Goal: Transaction & Acquisition: Book appointment/travel/reservation

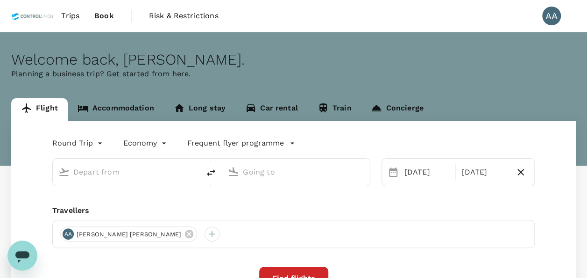
type input "[GEOGRAPHIC_DATA], [GEOGRAPHIC_DATA] (any)"
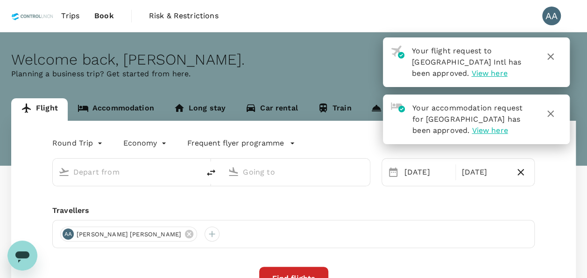
type input "[GEOGRAPHIC_DATA], [GEOGRAPHIC_DATA] (any)"
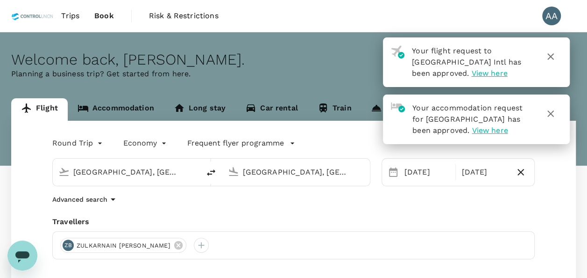
click at [102, 14] on span "Book" at bounding box center [104, 15] width 20 height 11
click at [64, 19] on span "Trips" at bounding box center [70, 15] width 18 height 11
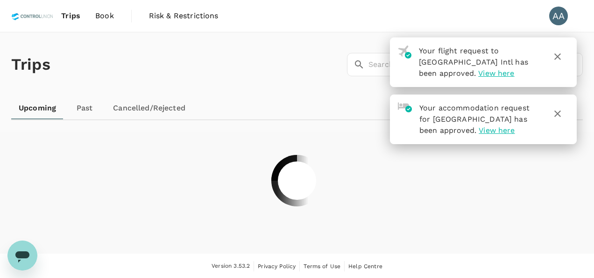
click at [561, 113] on icon "button" at bounding box center [557, 113] width 11 height 11
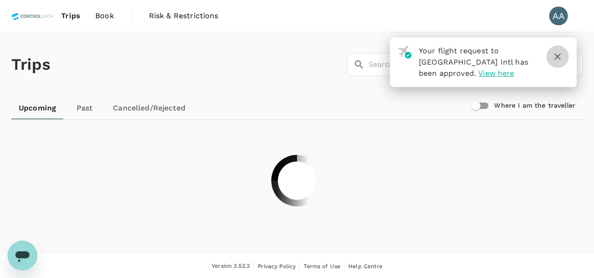
click at [559, 59] on icon "button" at bounding box center [557, 56] width 11 height 11
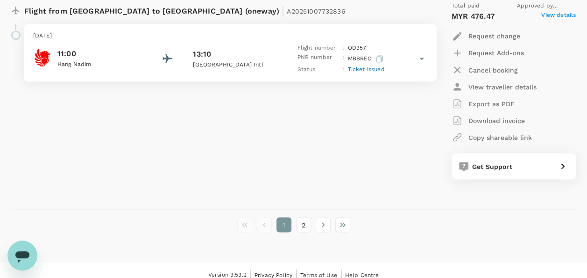
scroll to position [2585, 0]
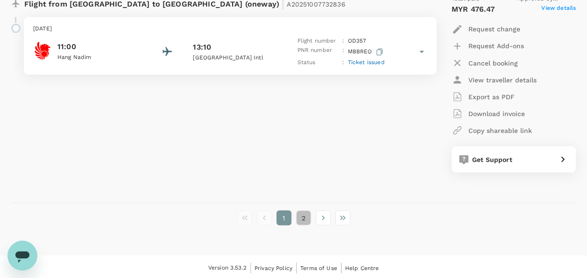
click at [307, 212] on button "2" at bounding box center [303, 217] width 15 height 15
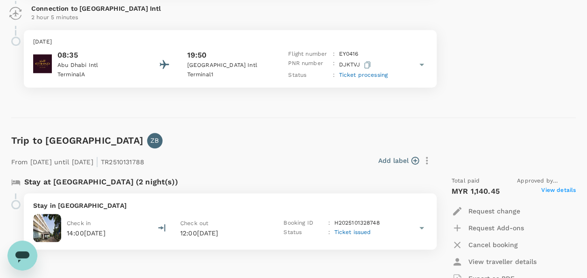
scroll to position [467, 0]
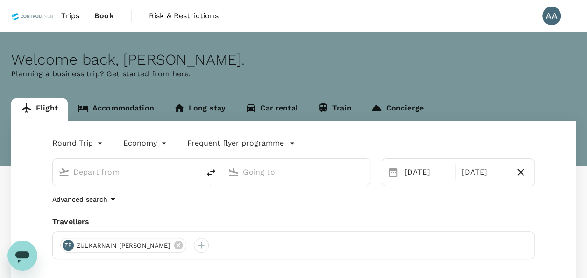
type input "[GEOGRAPHIC_DATA], [GEOGRAPHIC_DATA] (any)"
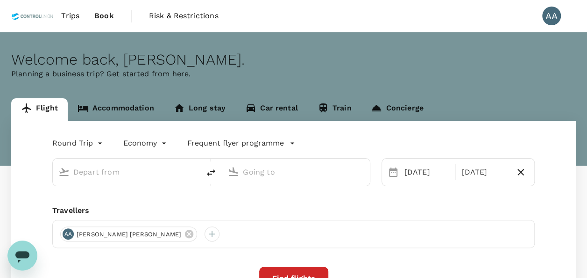
type input "[GEOGRAPHIC_DATA], [GEOGRAPHIC_DATA] (any)"
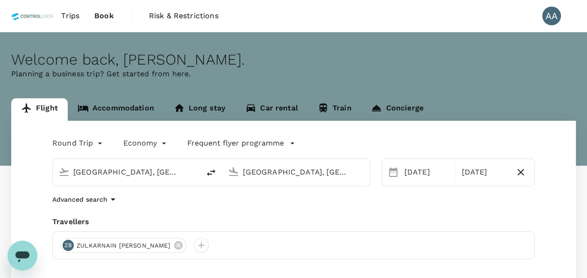
click at [153, 172] on input "[GEOGRAPHIC_DATA], [GEOGRAPHIC_DATA] (any)" at bounding box center [126, 171] width 107 height 14
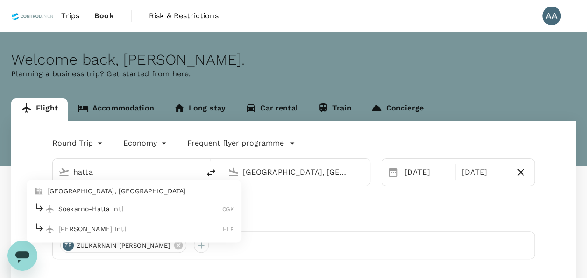
click at [91, 191] on p "[GEOGRAPHIC_DATA], [GEOGRAPHIC_DATA]" at bounding box center [140, 190] width 187 height 9
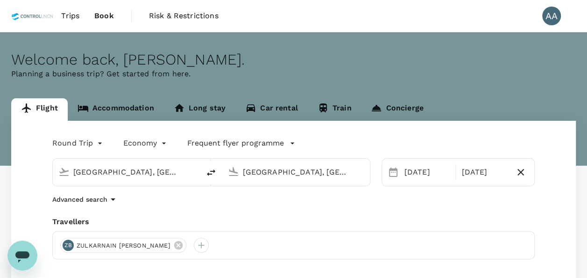
click at [179, 171] on input "[GEOGRAPHIC_DATA], [GEOGRAPHIC_DATA] (any)" at bounding box center [126, 171] width 107 height 14
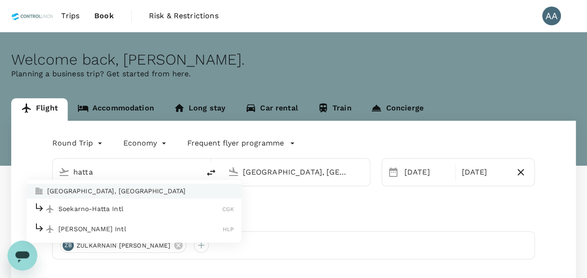
click at [132, 205] on p "Soekarno-Hatta Intl" at bounding box center [140, 208] width 164 height 9
type input "Soekarno-Hatta Intl (CGK)"
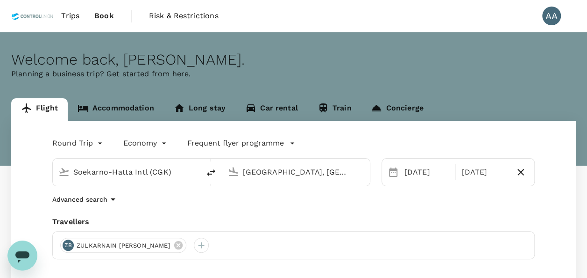
click at [348, 175] on input "[GEOGRAPHIC_DATA], [GEOGRAPHIC_DATA] (any)" at bounding box center [296, 171] width 107 height 14
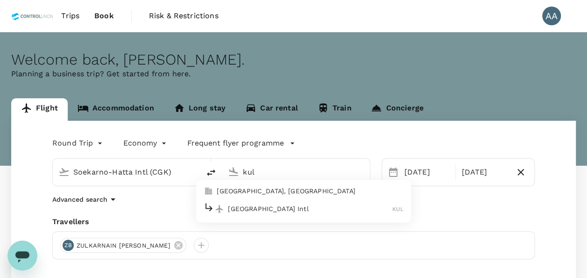
click at [316, 189] on p "[GEOGRAPHIC_DATA], [GEOGRAPHIC_DATA]" at bounding box center [310, 190] width 187 height 9
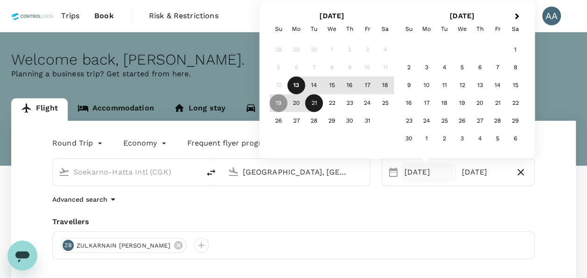
type input "[GEOGRAPHIC_DATA], [GEOGRAPHIC_DATA] (any)"
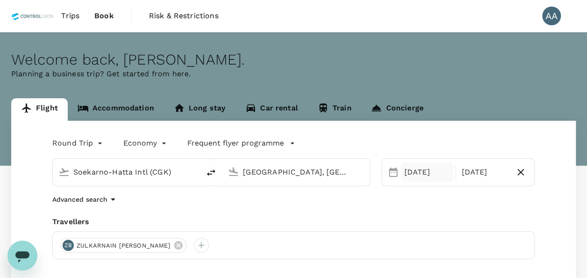
click at [416, 171] on div "[DATE]" at bounding box center [427, 172] width 53 height 19
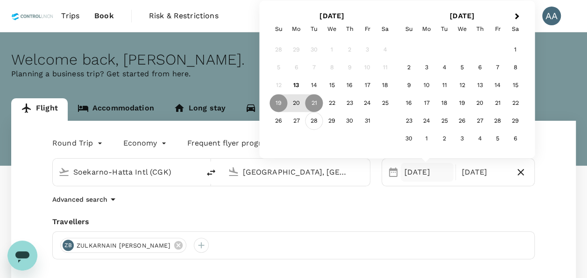
click at [314, 119] on div "28" at bounding box center [315, 121] width 18 height 18
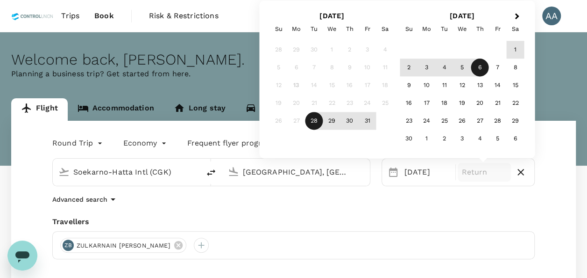
click at [479, 70] on div "6" at bounding box center [480, 68] width 18 height 18
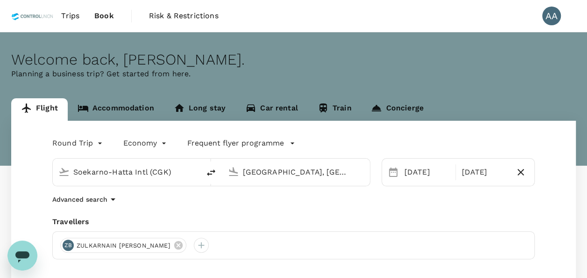
click at [424, 211] on div "Round Trip roundtrip Economy economy Frequent flyer programme Soekarno-Hatta In…" at bounding box center [293, 253] width 565 height 264
click at [174, 245] on icon at bounding box center [178, 245] width 8 height 8
click at [66, 241] on div at bounding box center [67, 244] width 15 height 15
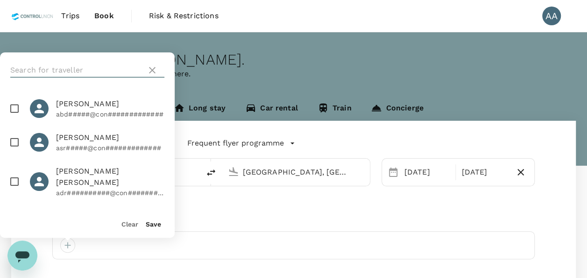
click at [89, 68] on input "text" at bounding box center [76, 70] width 133 height 15
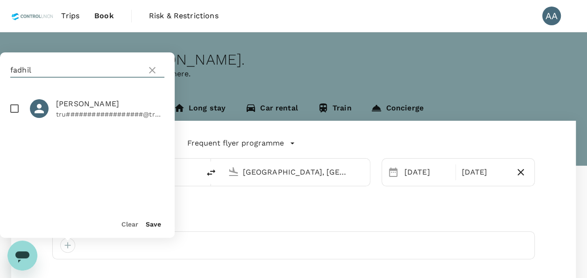
type input "fadhil"
click at [17, 107] on input "checkbox" at bounding box center [15, 109] width 20 height 20
checkbox input "true"
click at [149, 224] on button "Save" at bounding box center [153, 223] width 15 height 7
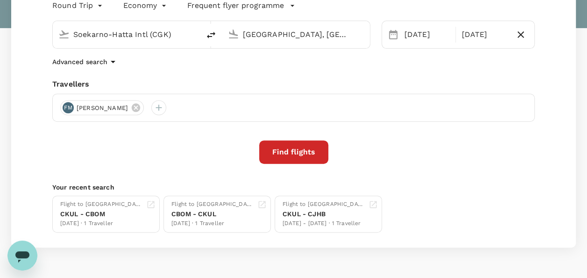
scroll to position [140, 0]
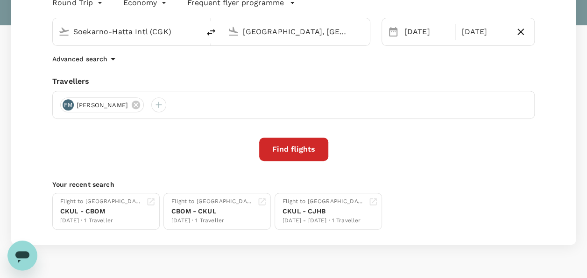
click at [308, 146] on button "Find flights" at bounding box center [293, 148] width 69 height 23
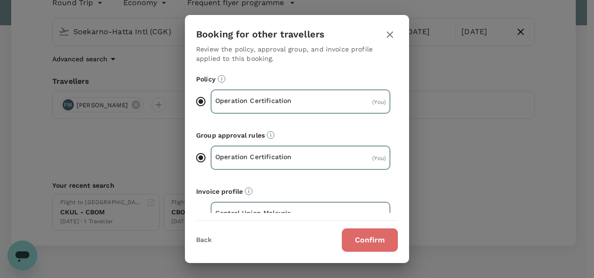
click at [361, 242] on button "Confirm" at bounding box center [370, 239] width 56 height 23
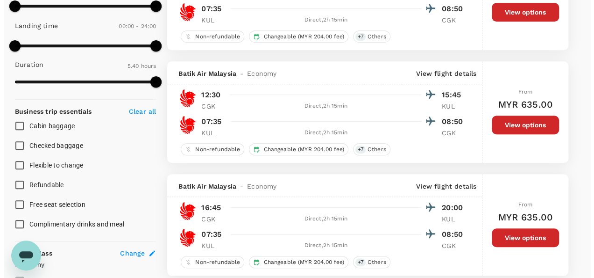
scroll to position [280, 0]
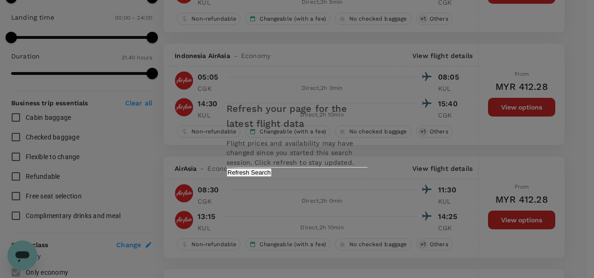
click at [272, 177] on button "Refresh Search" at bounding box center [249, 172] width 45 height 9
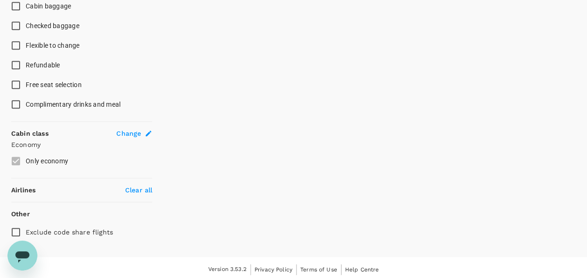
scroll to position [393, 0]
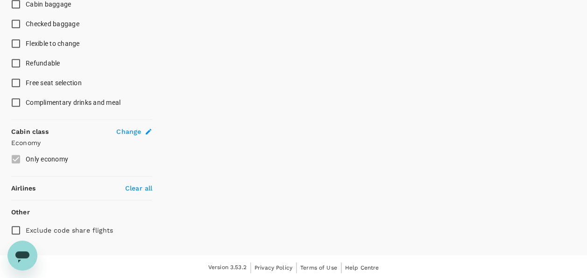
type input "325"
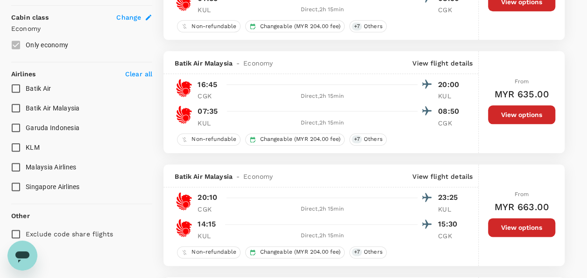
scroll to position [580, 0]
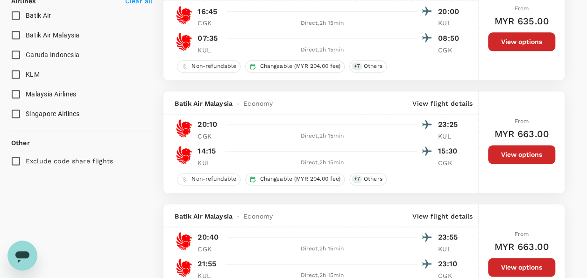
click at [26, 34] on span "Batik Air Malaysia" at bounding box center [53, 34] width 54 height 7
click at [26, 34] on input "Batik Air Malaysia" at bounding box center [16, 35] width 20 height 20
checkbox input "true"
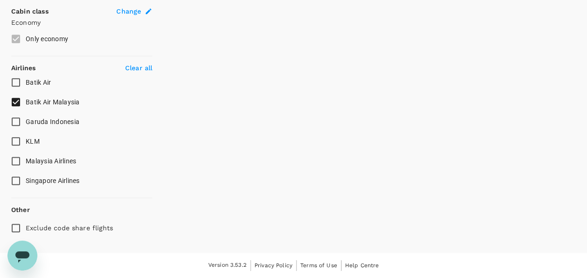
scroll to position [511, 0]
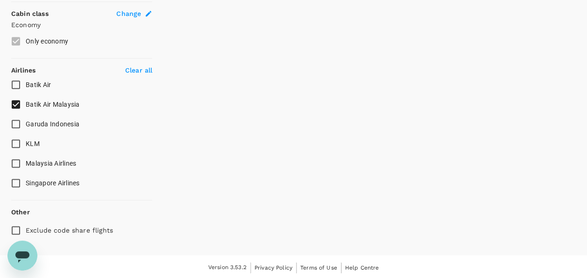
click at [35, 85] on span "Batik Air" at bounding box center [38, 84] width 25 height 7
click at [26, 85] on input "Batik Air" at bounding box center [16, 85] width 20 height 20
checkbox input "true"
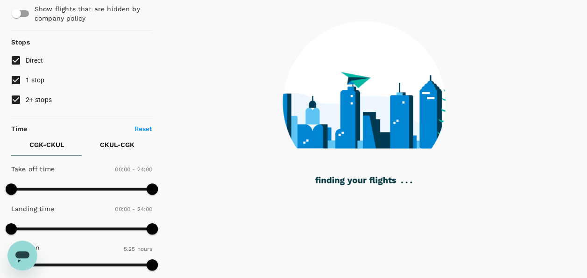
scroll to position [0, 0]
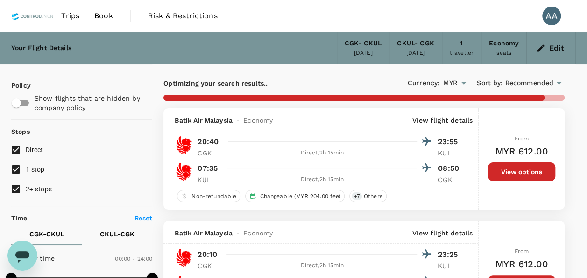
type input "1900"
checkbox input "false"
checkbox input "true"
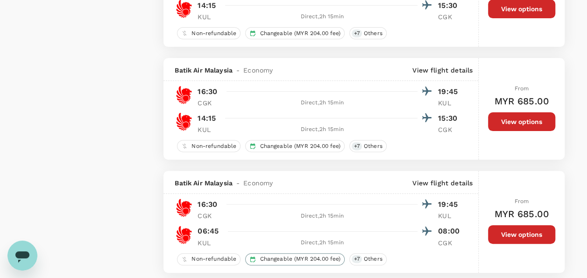
scroll to position [1822, 0]
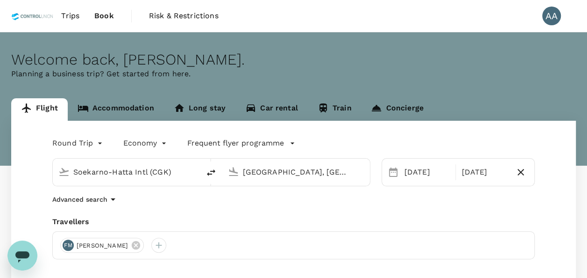
type input "Soekarno-Hatta Intl (CGK)"
type input "[GEOGRAPHIC_DATA], [GEOGRAPHIC_DATA] (any)"
click at [157, 174] on input "Soekarno-Hatta Intl (CGK)" at bounding box center [126, 171] width 107 height 14
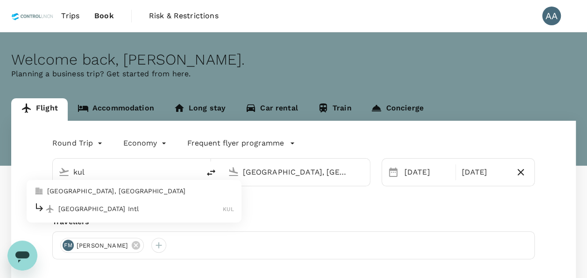
click at [121, 189] on p "[GEOGRAPHIC_DATA], [GEOGRAPHIC_DATA]" at bounding box center [140, 190] width 187 height 9
type input "[GEOGRAPHIC_DATA], [GEOGRAPHIC_DATA] (any)"
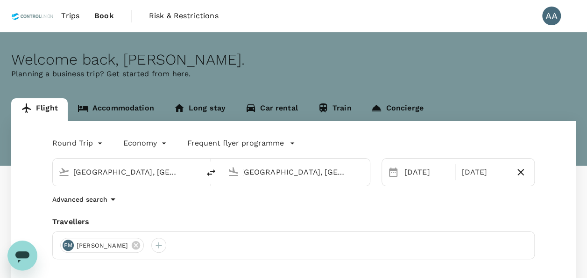
click at [305, 176] on input "[GEOGRAPHIC_DATA], [GEOGRAPHIC_DATA] (any)" at bounding box center [296, 171] width 107 height 14
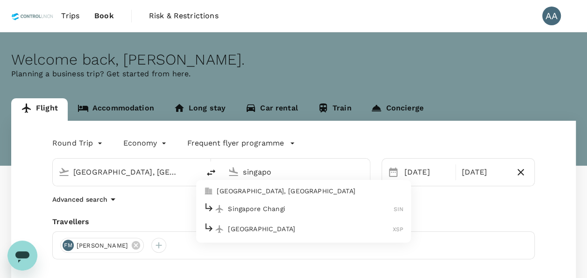
click at [314, 189] on p "Singapore, Singapore" at bounding box center [310, 190] width 187 height 9
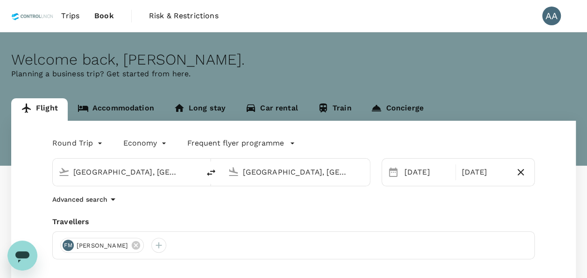
click at [341, 175] on input "Singapore, Singapore (any)" at bounding box center [296, 171] width 107 height 14
click at [304, 169] on input "Singapore, Singapore (any)" at bounding box center [296, 171] width 107 height 14
click at [355, 169] on div "Singapore, Singapore (any)" at bounding box center [303, 171] width 121 height 15
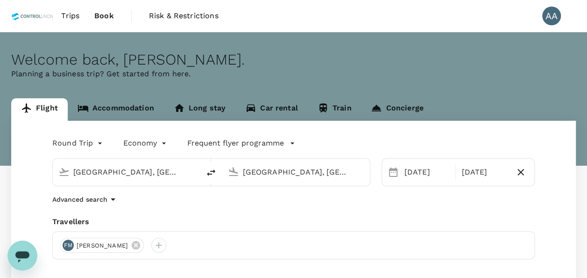
click at [355, 169] on div "Singapore, Singapore (any)" at bounding box center [303, 171] width 121 height 15
click at [332, 166] on input "Singapore, Singapore (any)" at bounding box center [296, 171] width 107 height 14
click at [350, 176] on input "Singapore, Singapore (any)" at bounding box center [296, 171] width 107 height 14
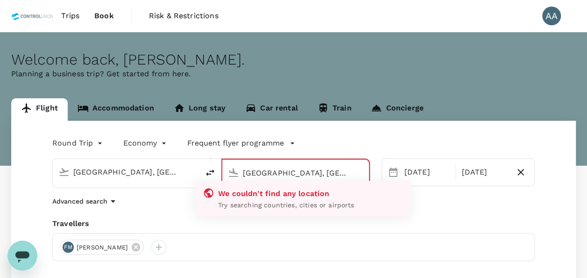
click at [345, 171] on input "Singapore, Singapore (" at bounding box center [296, 172] width 106 height 14
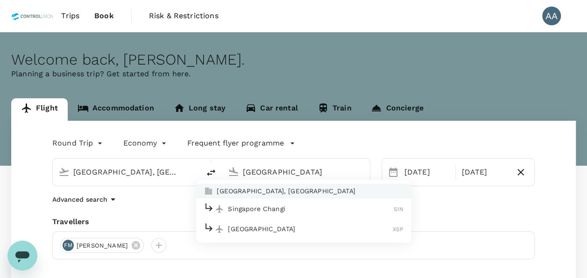
click at [292, 204] on p "Singapore Changi" at bounding box center [311, 208] width 166 height 9
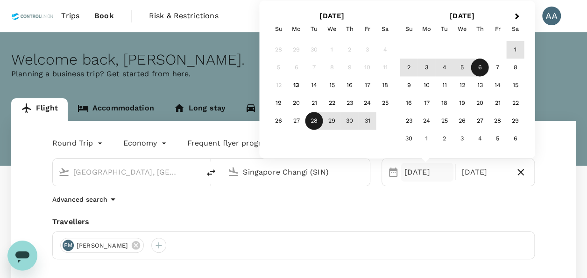
type input "Singapore Changi (SIN)"
click at [386, 218] on div "Travellers" at bounding box center [293, 221] width 483 height 11
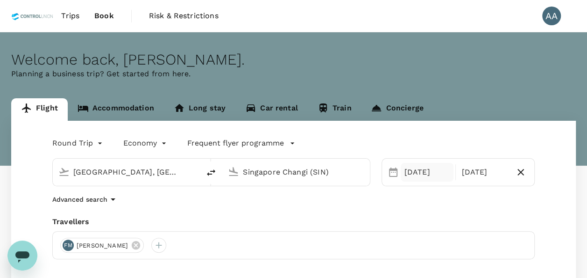
click at [414, 173] on div "[DATE]" at bounding box center [427, 172] width 53 height 19
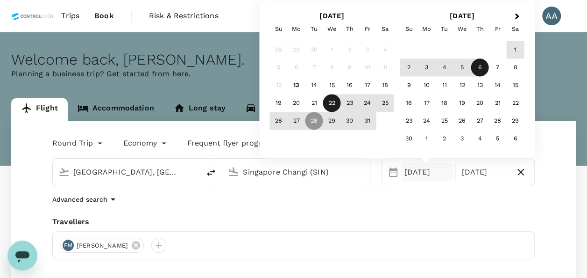
click at [326, 104] on div "22" at bounding box center [332, 103] width 18 height 18
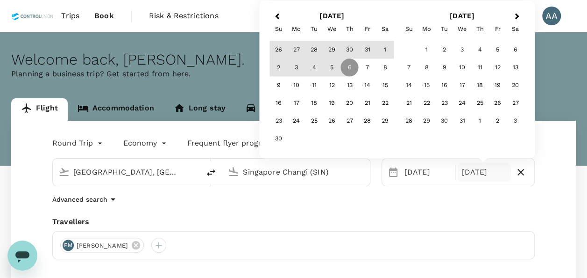
click at [476, 177] on div "[DATE]" at bounding box center [484, 172] width 53 height 19
click at [278, 22] on button "Previous Month" at bounding box center [276, 16] width 15 height 15
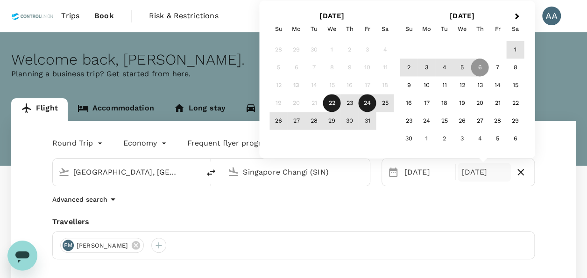
click at [368, 103] on div "24" at bounding box center [368, 103] width 18 height 18
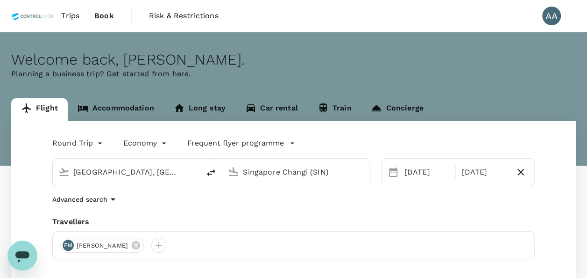
click at [447, 214] on div "Round Trip roundtrip Economy economy Frequent flyer programme Kuala Lumpur, Mal…" at bounding box center [293, 253] width 565 height 264
click at [137, 244] on icon at bounding box center [136, 245] width 8 height 8
click at [73, 239] on div at bounding box center [293, 245] width 483 height 28
click at [76, 243] on div at bounding box center [293, 245] width 483 height 28
click at [71, 244] on div at bounding box center [67, 244] width 15 height 15
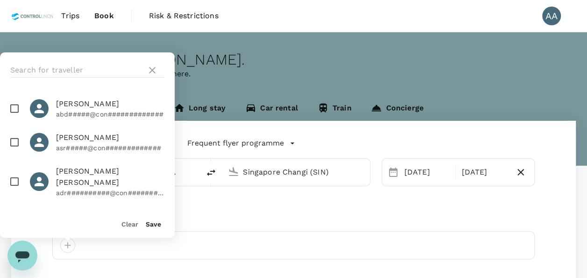
click at [89, 79] on div at bounding box center [87, 70] width 175 height 36
click at [89, 70] on input "text" at bounding box center [76, 70] width 133 height 15
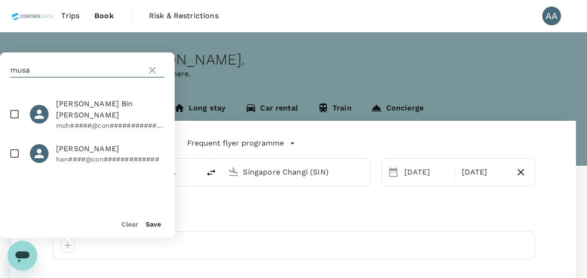
type input "musa"
click at [18, 108] on input "checkbox" at bounding box center [15, 114] width 20 height 20
checkbox input "true"
click at [151, 224] on button "Save" at bounding box center [153, 223] width 15 height 7
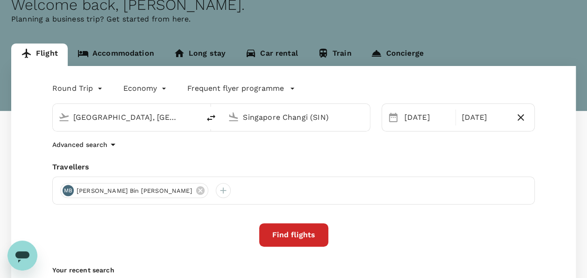
scroll to position [93, 0]
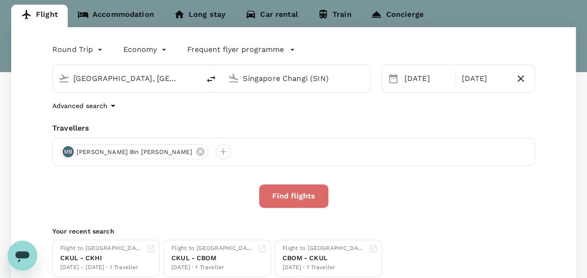
click at [275, 193] on button "Find flights" at bounding box center [293, 195] width 69 height 23
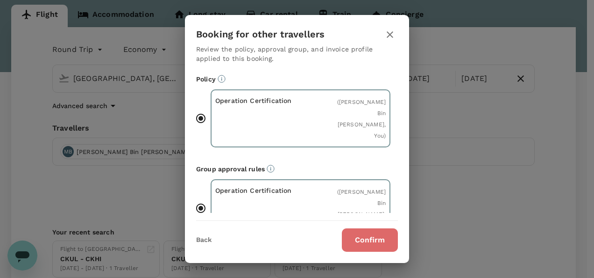
click at [386, 242] on button "Confirm" at bounding box center [370, 239] width 56 height 23
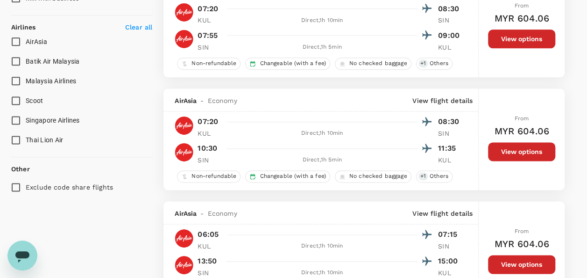
scroll to position [520, 0]
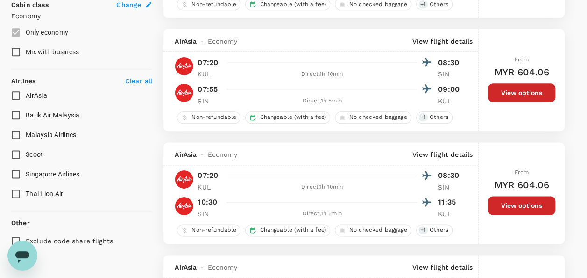
click at [59, 136] on span "Malaysia Airlines" at bounding box center [51, 134] width 50 height 7
click at [26, 136] on input "Malaysia Airlines" at bounding box center [16, 135] width 20 height 20
checkbox input "true"
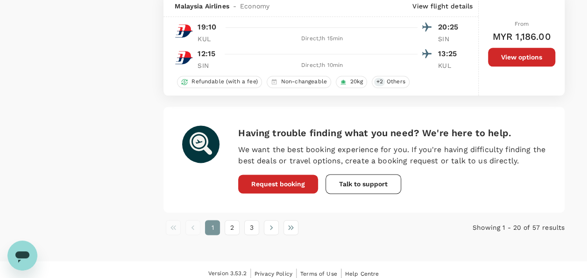
scroll to position [2323, 0]
